Goal: Find specific page/section: Find specific page/section

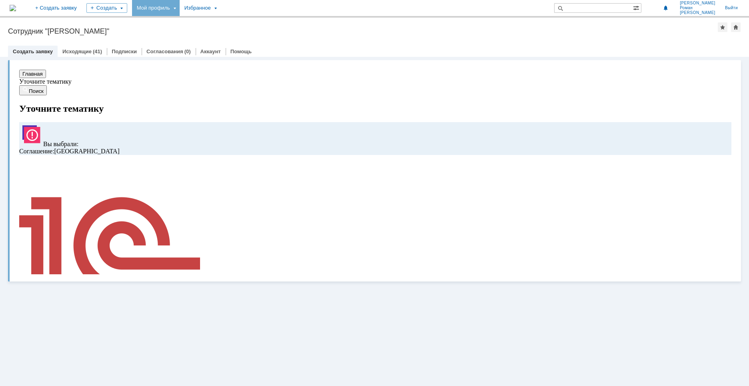
click at [180, 7] on div "Мой профиль" at bounding box center [156, 8] width 48 height 16
click at [194, 34] on div "Заявки" at bounding box center [164, 37] width 61 height 10
click at [180, 13] on div "Мой профиль" at bounding box center [156, 8] width 48 height 16
click at [257, 39] on link "Мои заявки" at bounding box center [228, 37] width 61 height 10
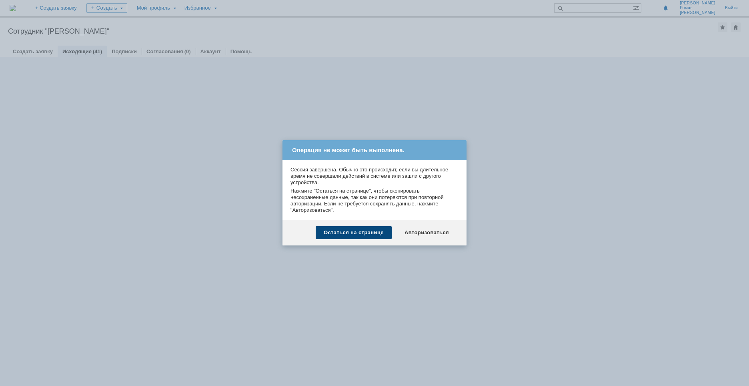
click at [346, 234] on div "Остаться на странице" at bounding box center [354, 232] width 76 height 13
